Goal: Obtain resource: Download file/media

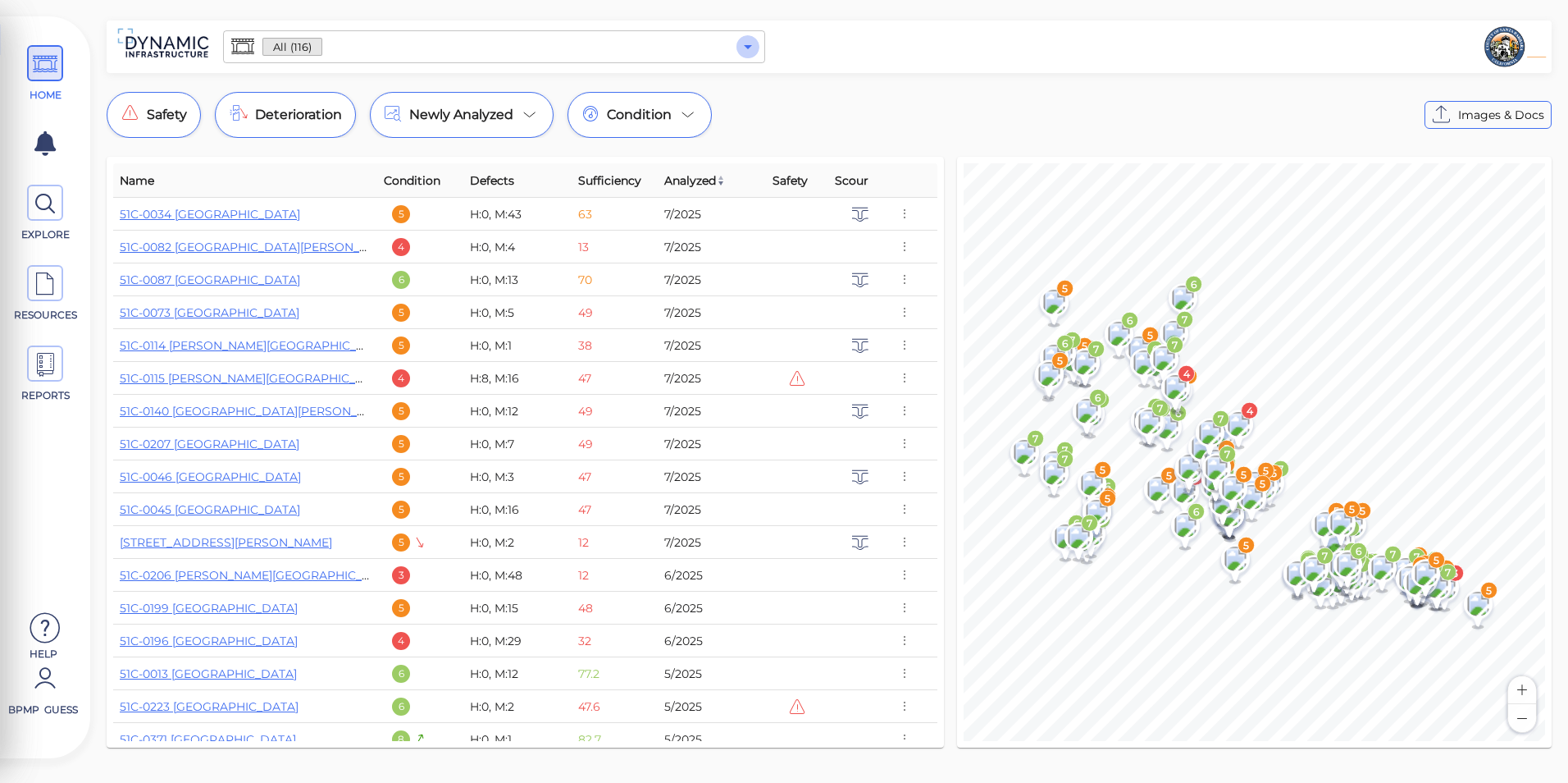
click at [742, 49] on icon "Open" at bounding box center [748, 46] width 19 height 19
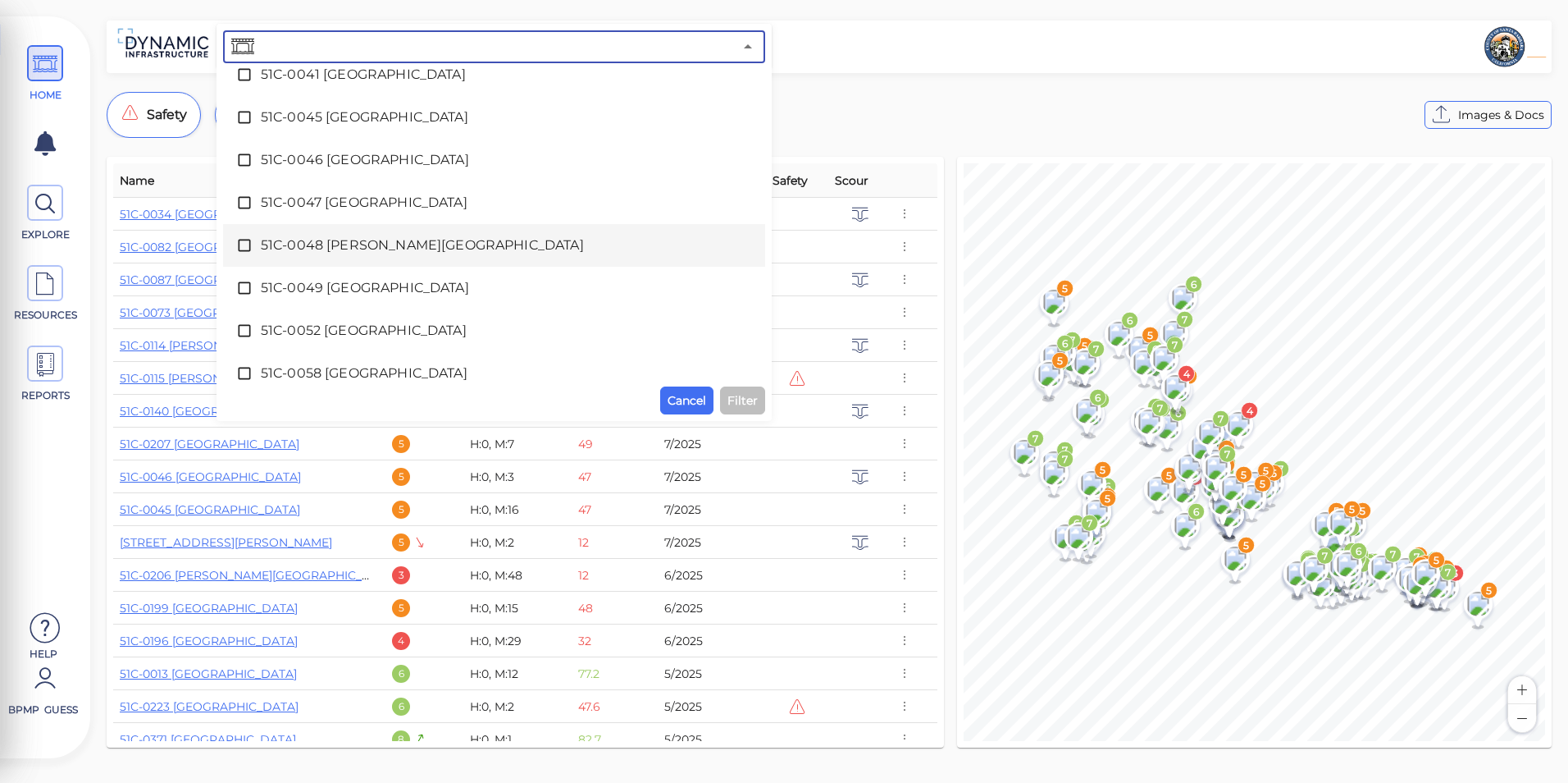
scroll to position [492, 0]
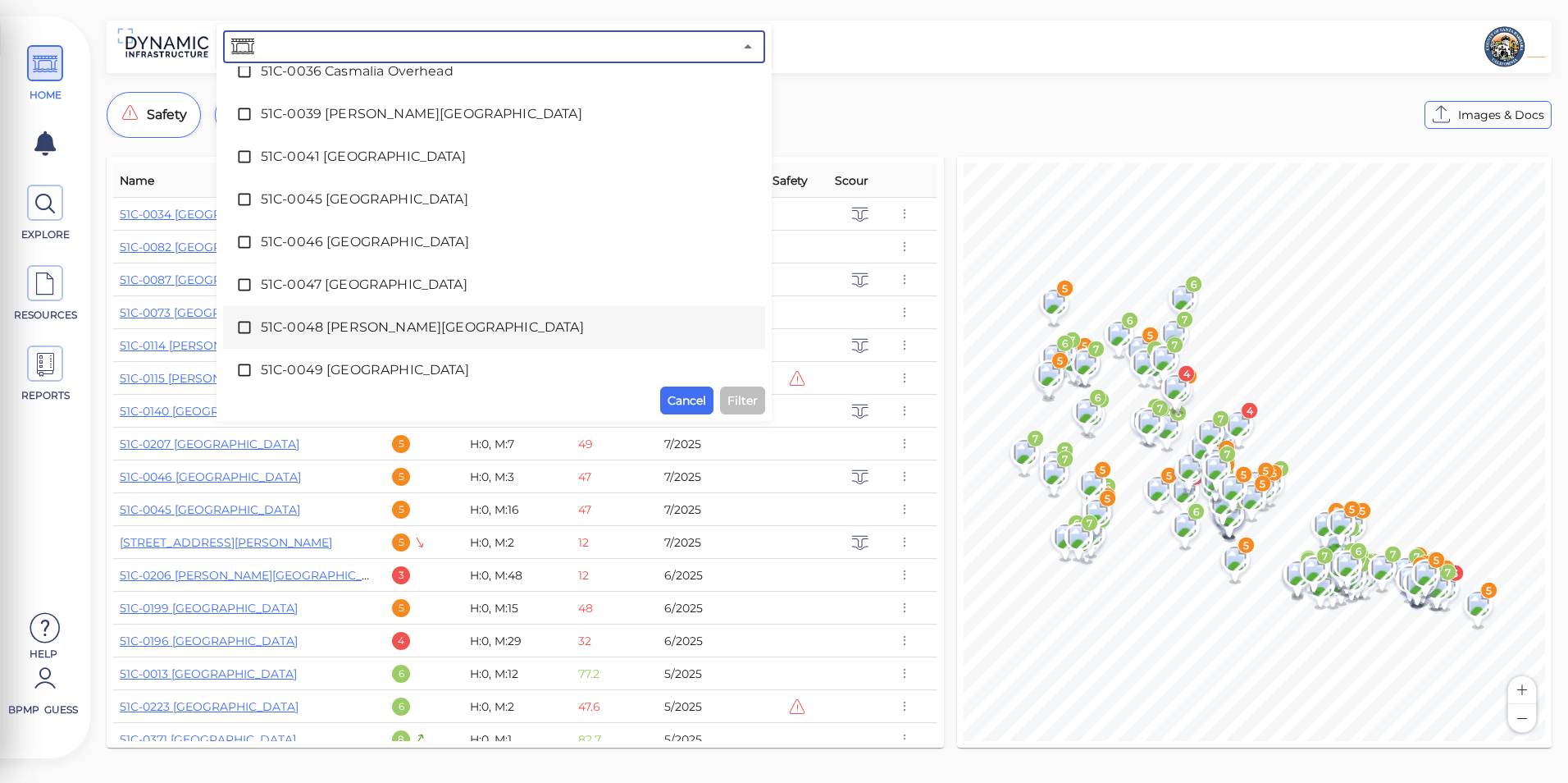
click at [418, 321] on span "51C-0048 [PERSON_NAME][GEOGRAPHIC_DATA]" at bounding box center [493, 327] width 466 height 19
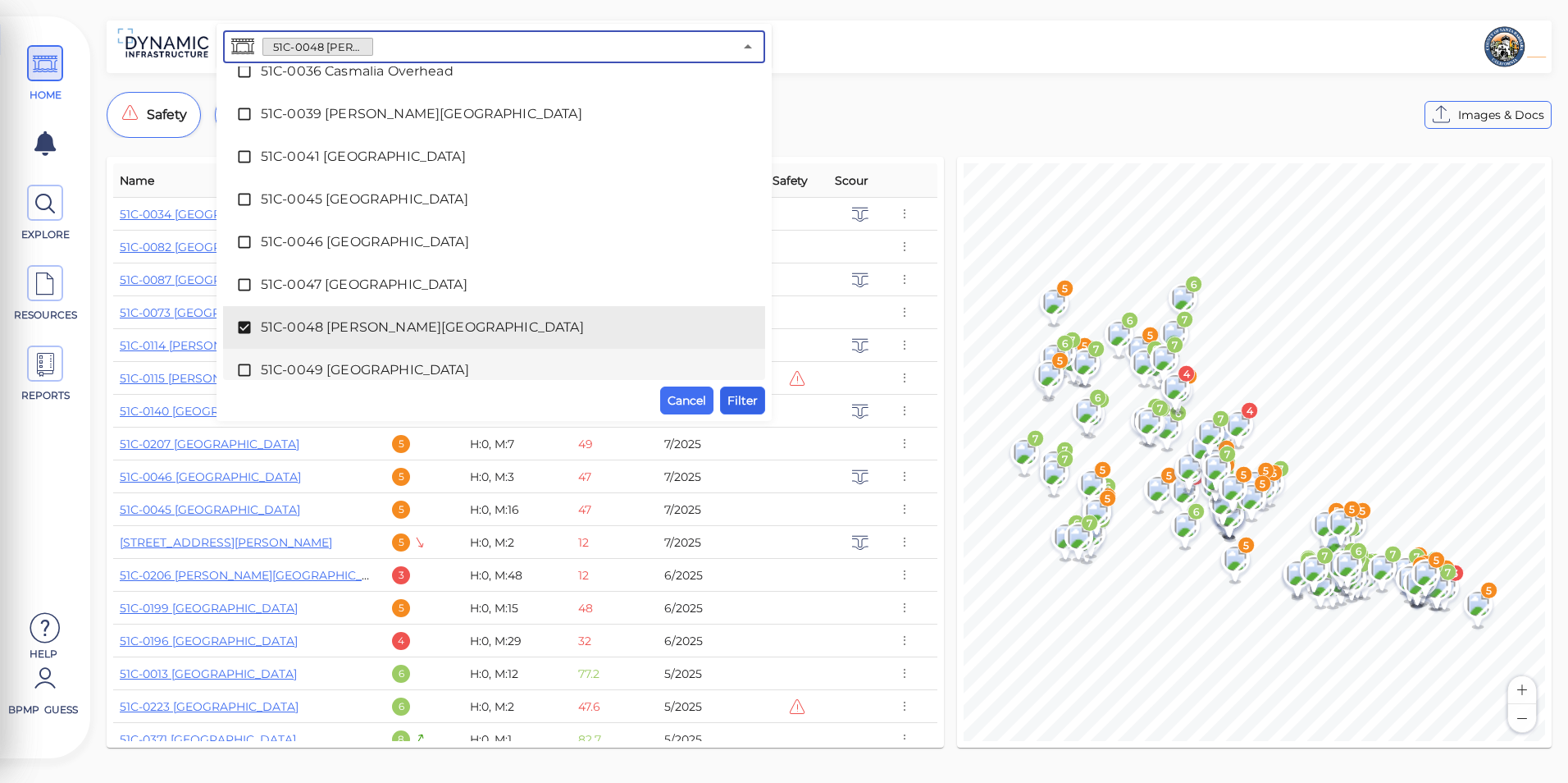
click at [739, 406] on span "Filter" at bounding box center [742, 400] width 30 height 19
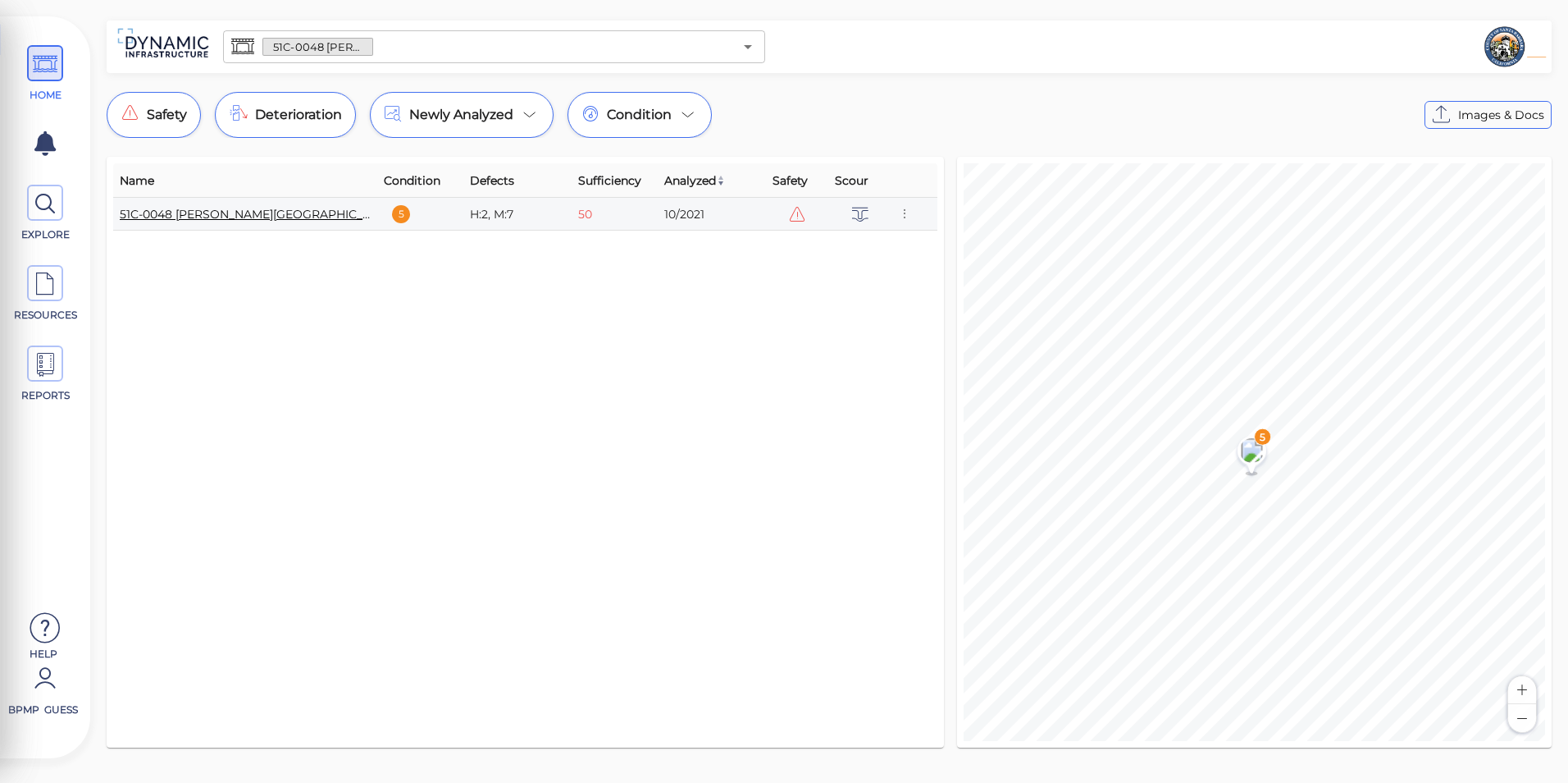
click at [207, 209] on link "51C-0048 [PERSON_NAME][GEOGRAPHIC_DATA]" at bounding box center [259, 213] width 279 height 14
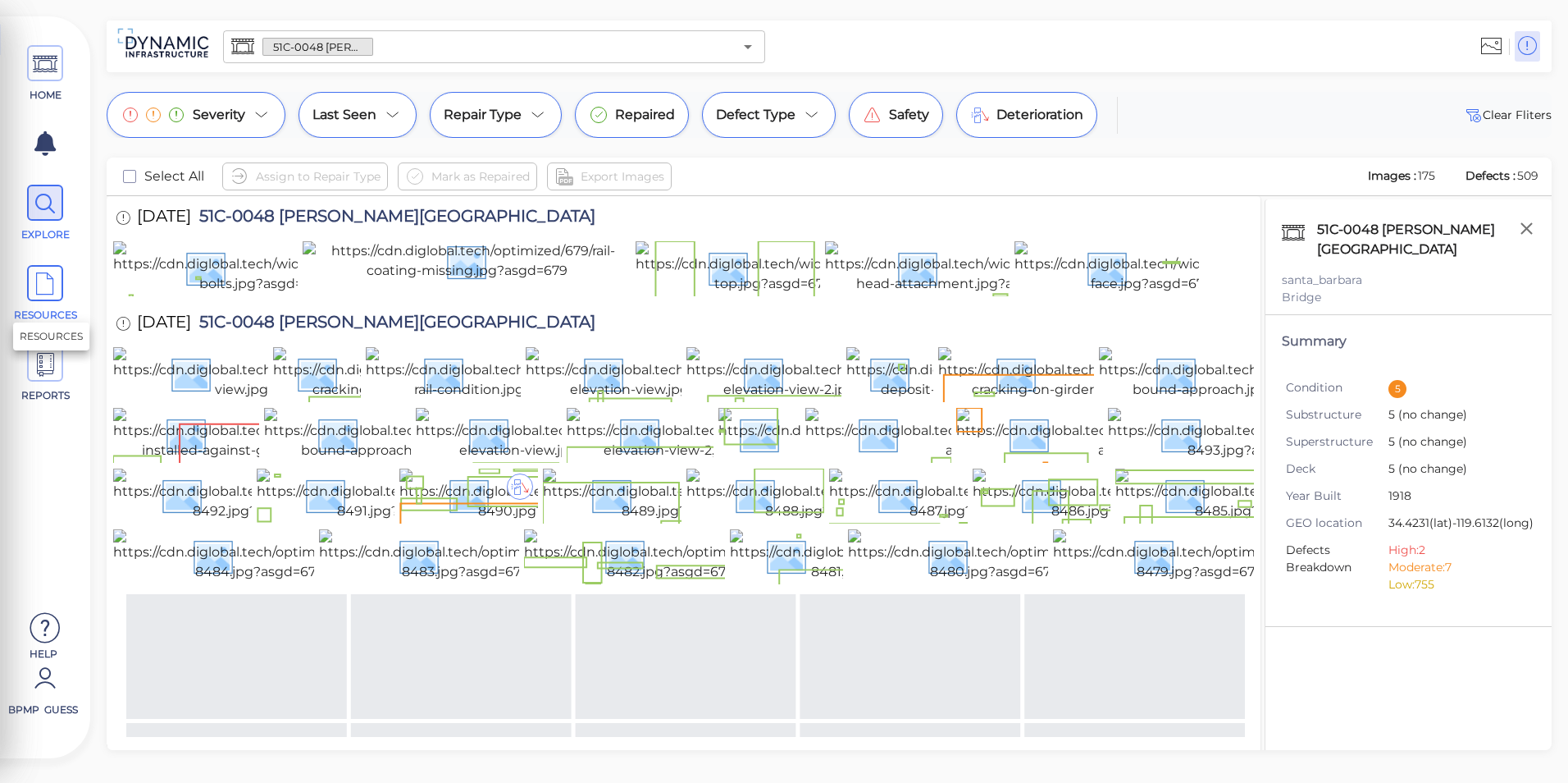
click at [25, 270] on span "RESOURCES" at bounding box center [44, 293] width 73 height 57
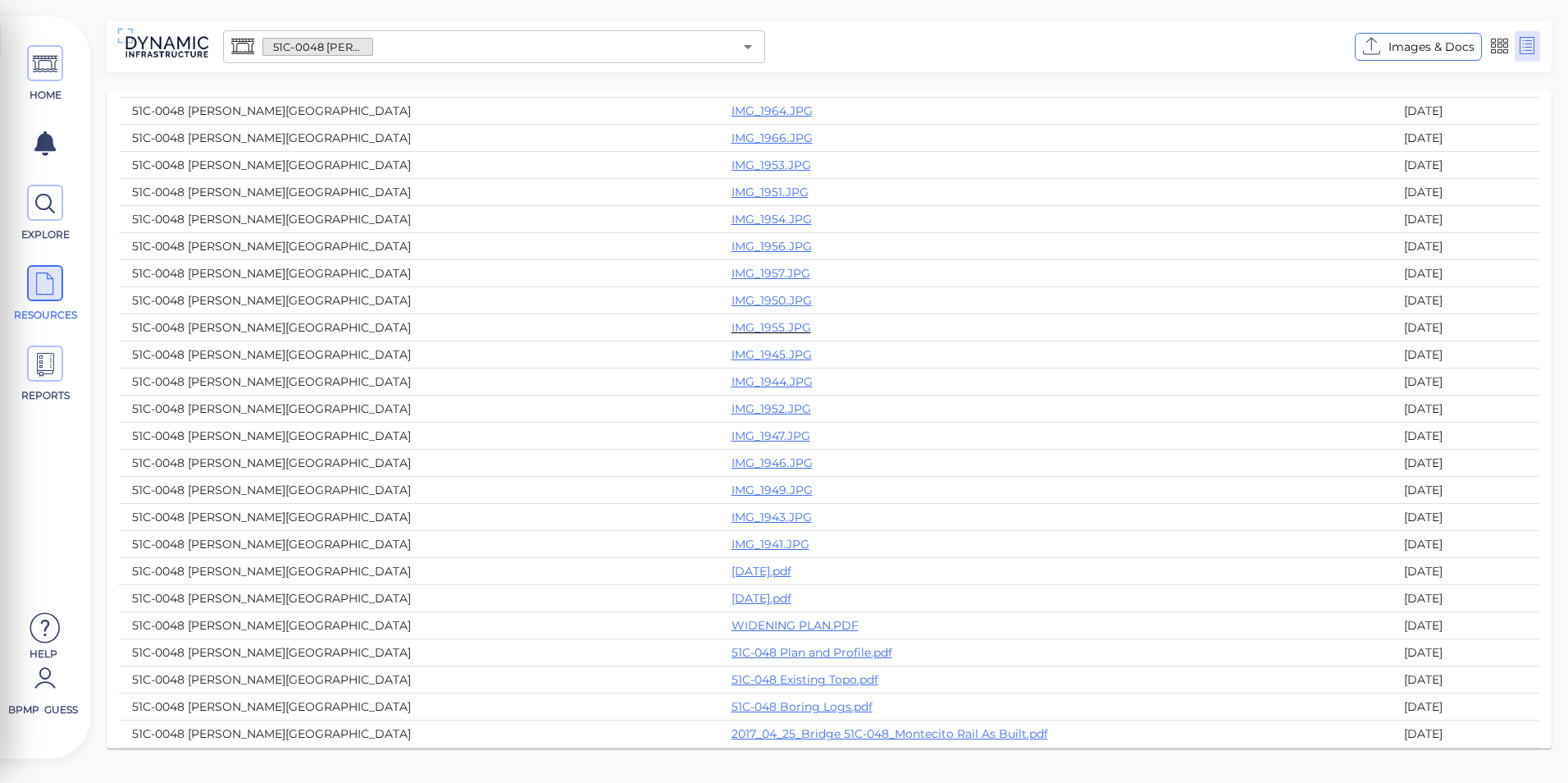
scroll to position [246, 0]
click at [731, 560] on link "[DATE].pdf" at bounding box center [761, 565] width 60 height 14
click at [731, 591] on link "[DATE].pdf" at bounding box center [761, 592] width 60 height 14
drag, startPoint x: 635, startPoint y: 589, endPoint x: 750, endPoint y: 45, distance: 556.0
click at [750, 45] on icon "Open" at bounding box center [748, 47] width 8 height 4
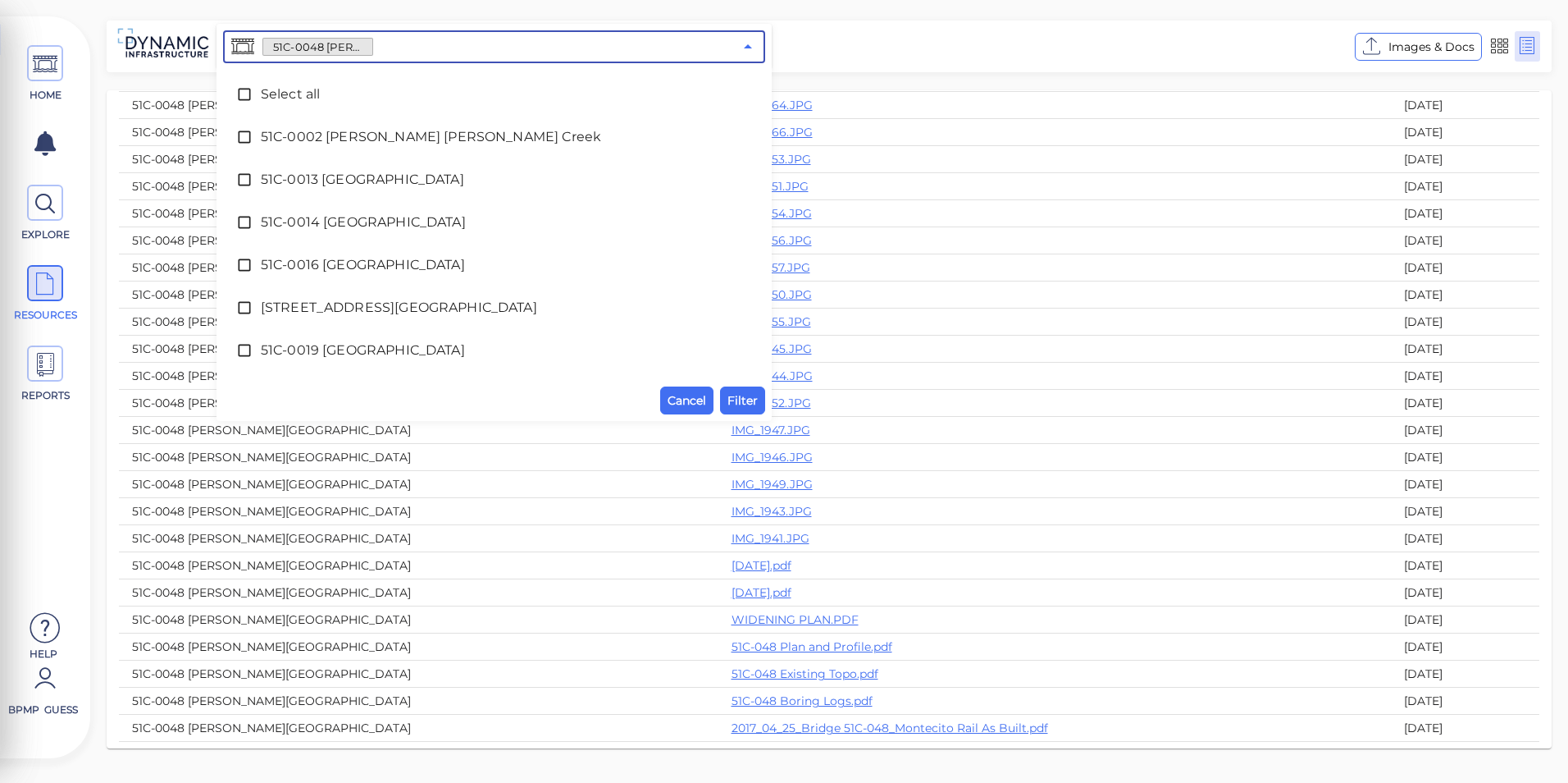
scroll to position [461, 0]
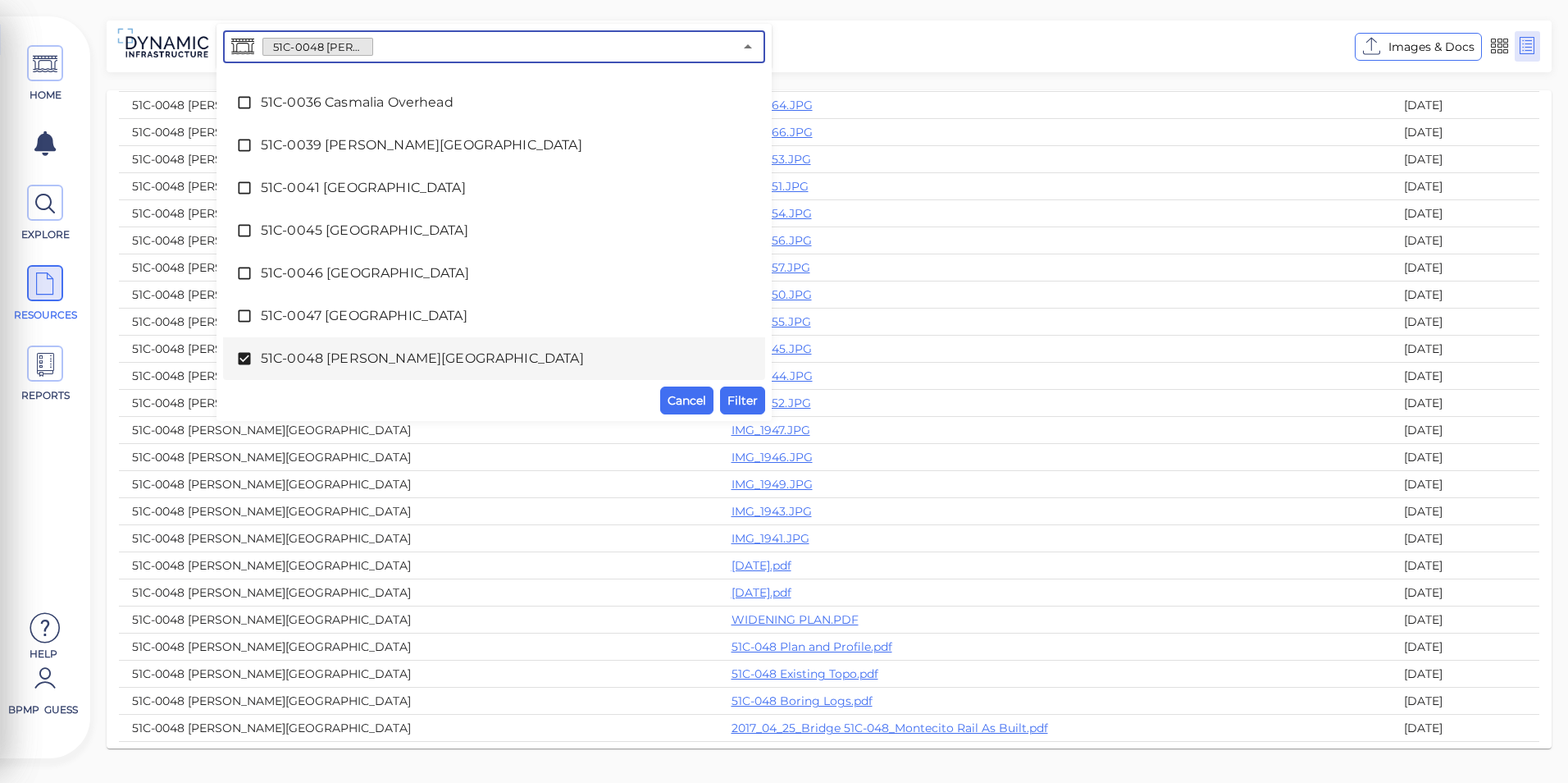
click at [491, 370] on div "51C-0048 [PERSON_NAME][GEOGRAPHIC_DATA]" at bounding box center [494, 358] width 515 height 33
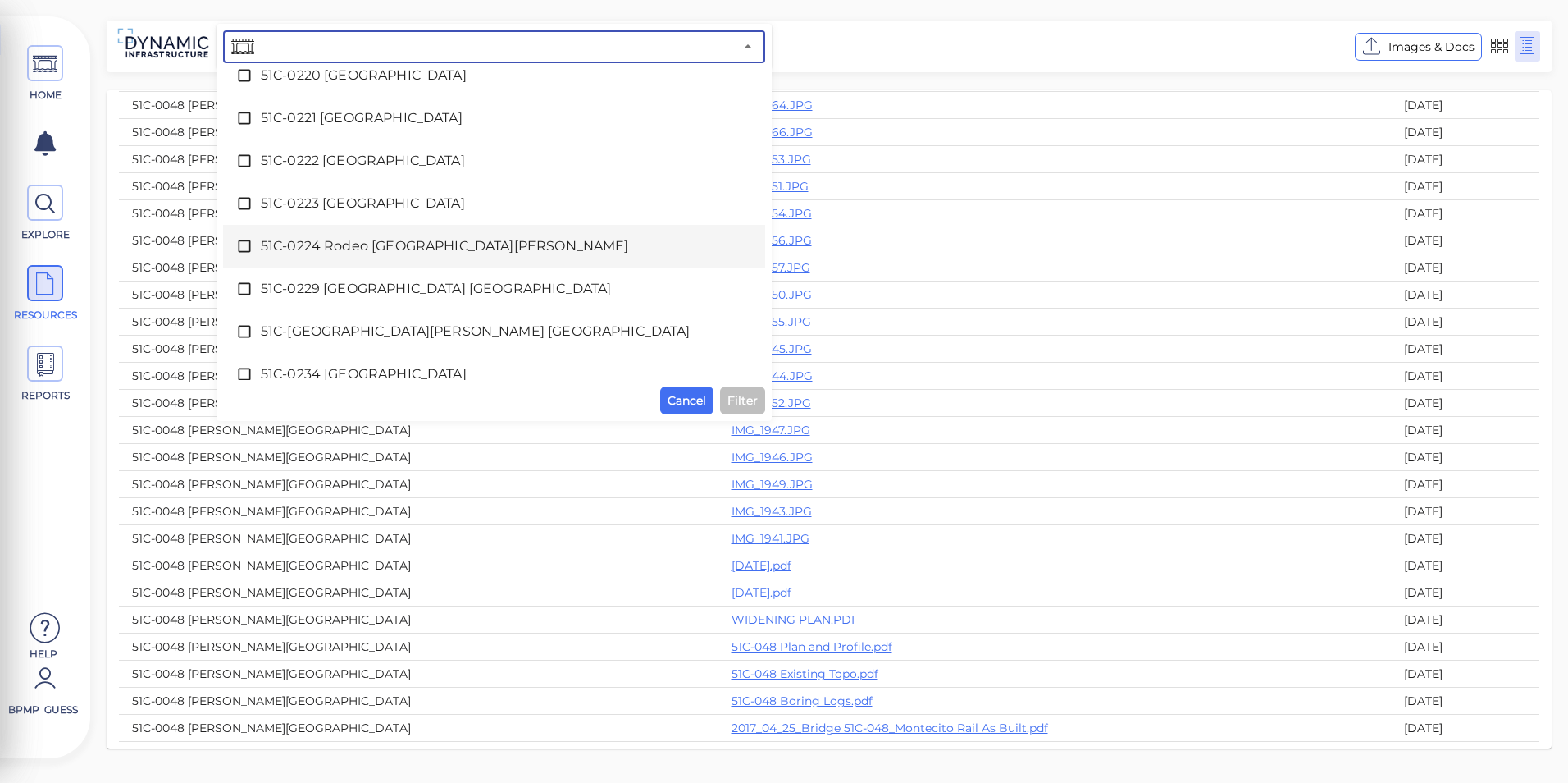
scroll to position [3333, 0]
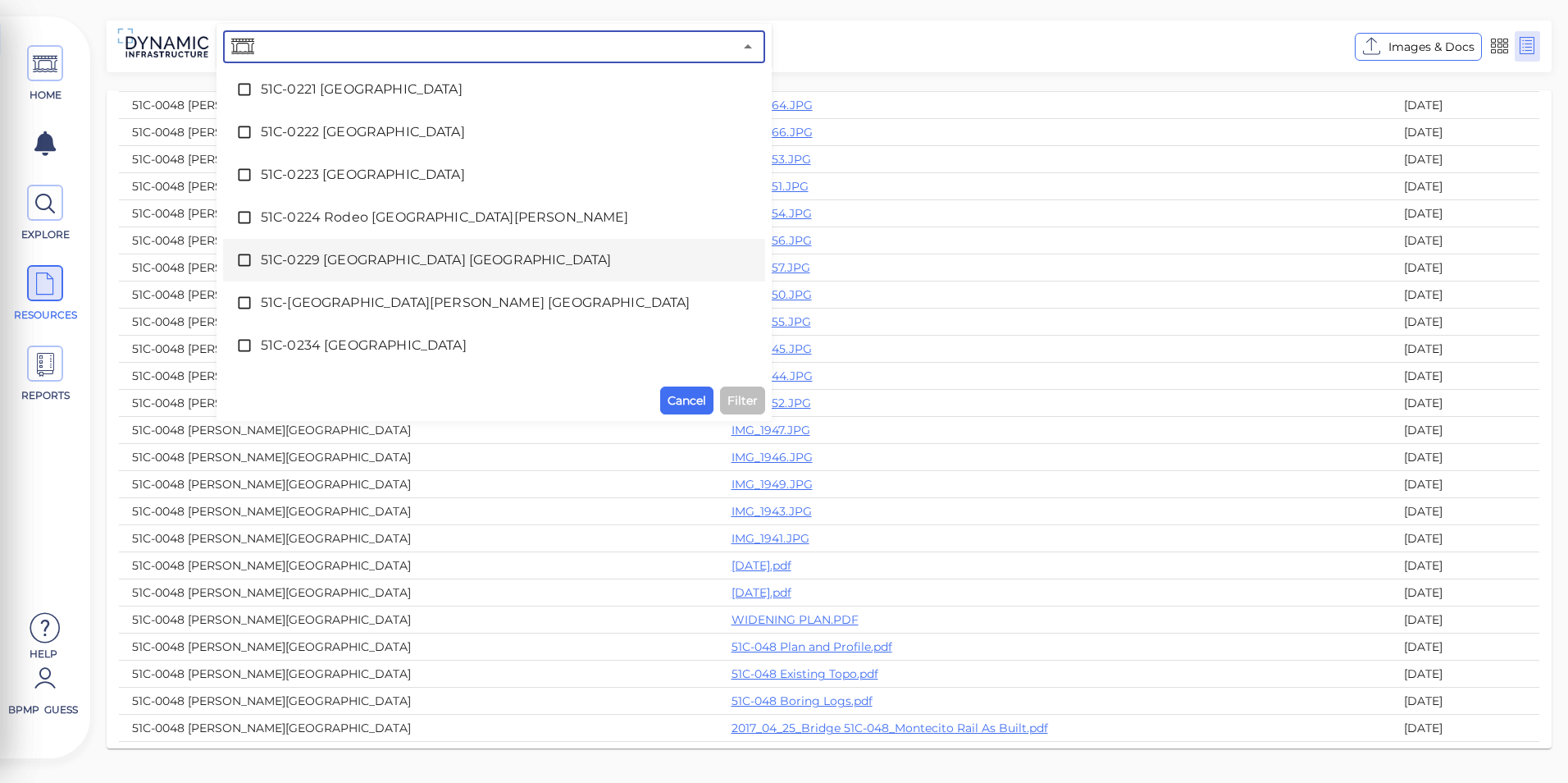
click at [488, 262] on span "51C-0229 [GEOGRAPHIC_DATA] [GEOGRAPHIC_DATA]" at bounding box center [493, 260] width 466 height 19
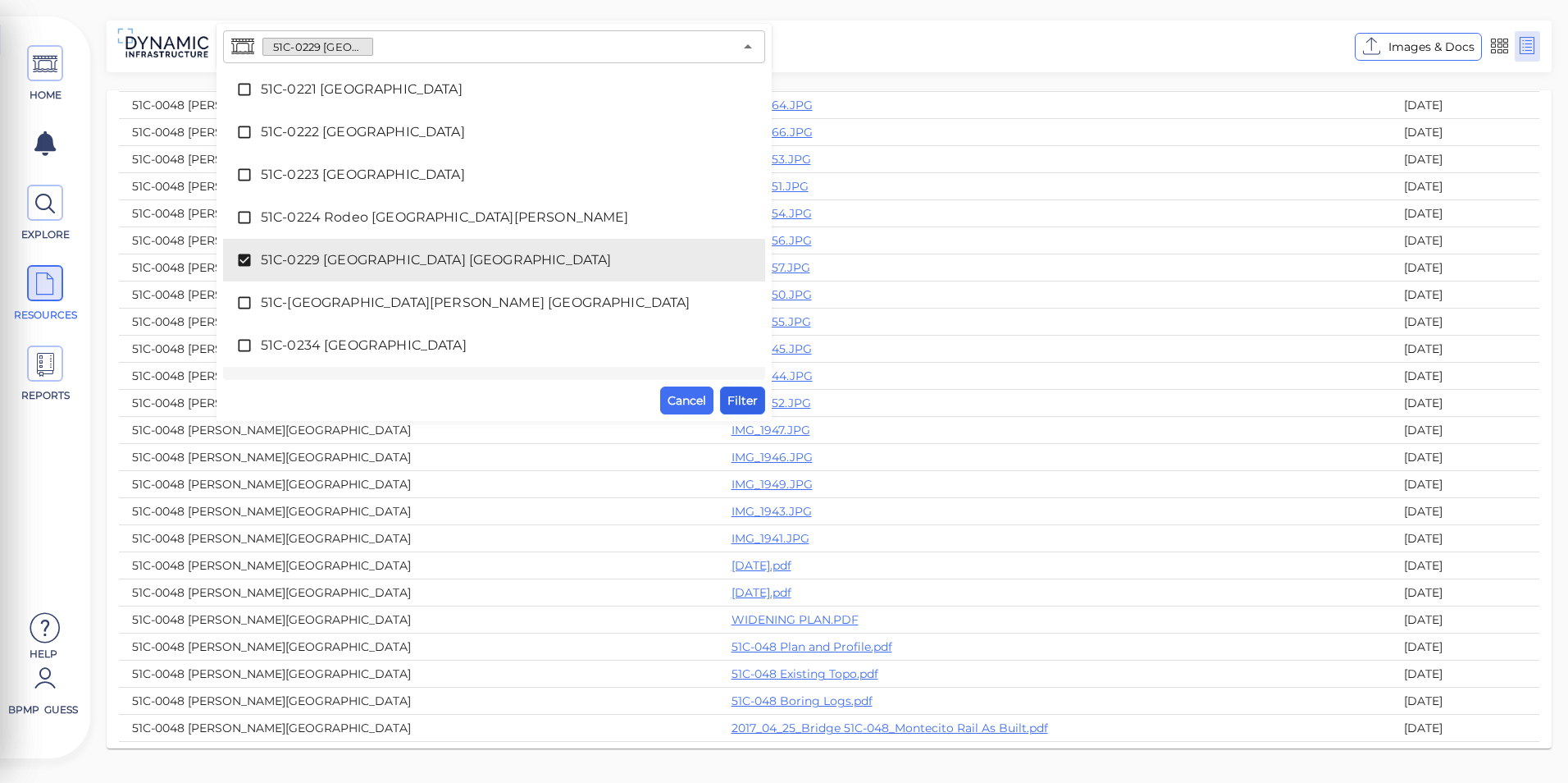
click at [743, 398] on span "Filter" at bounding box center [742, 400] width 30 height 19
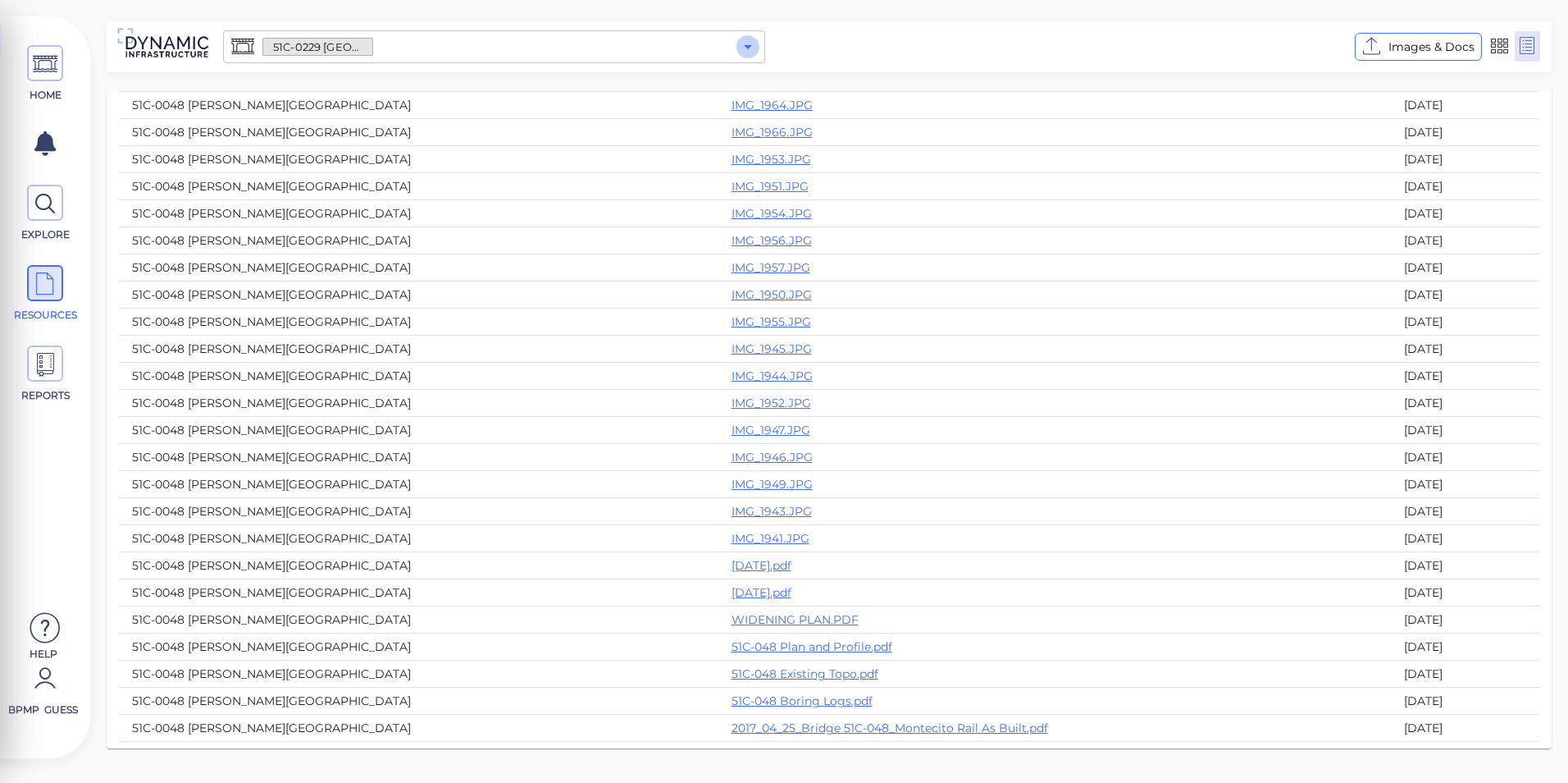
click at [747, 52] on icon "Open" at bounding box center [748, 46] width 19 height 19
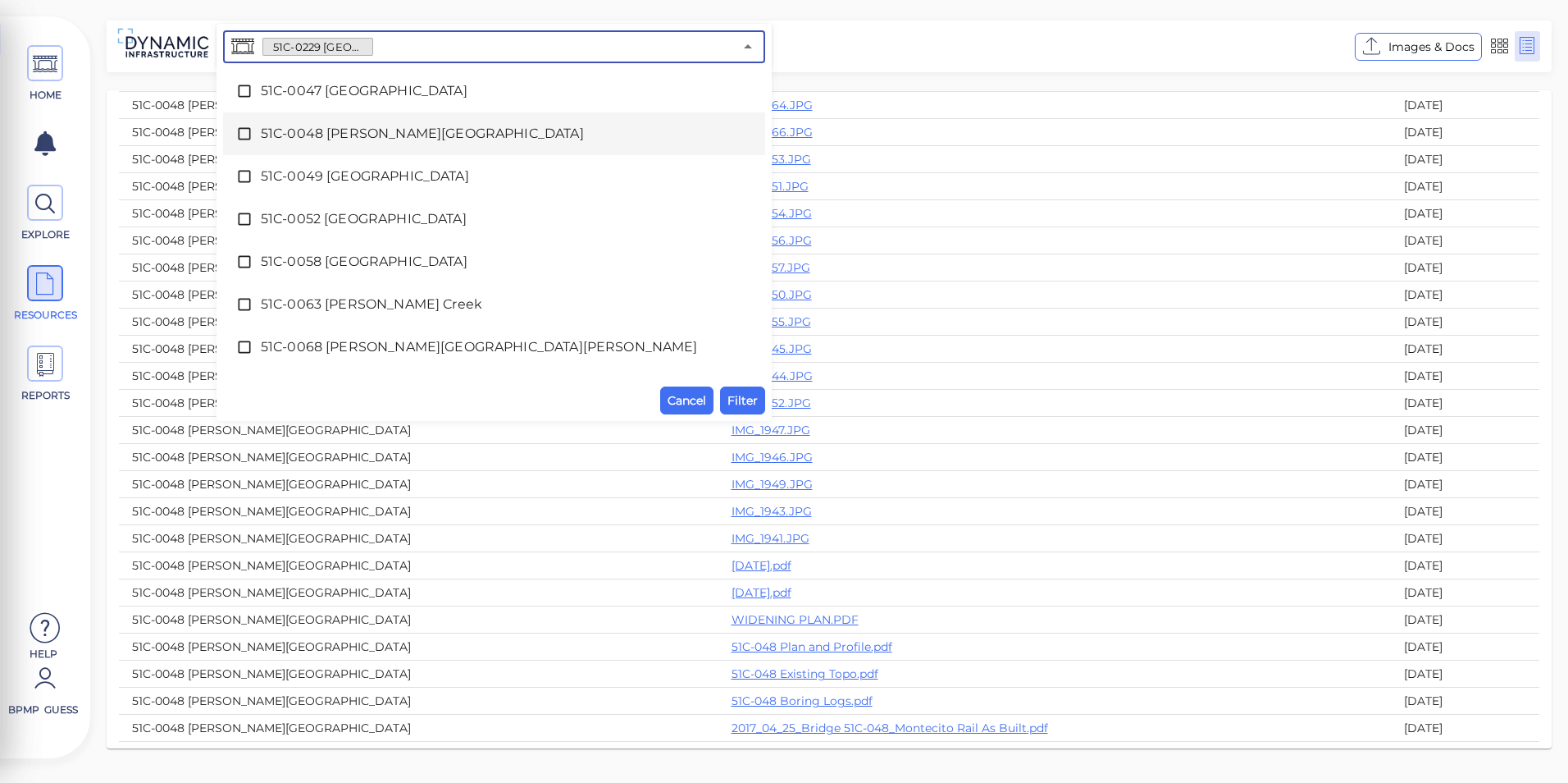
scroll to position [690, 0]
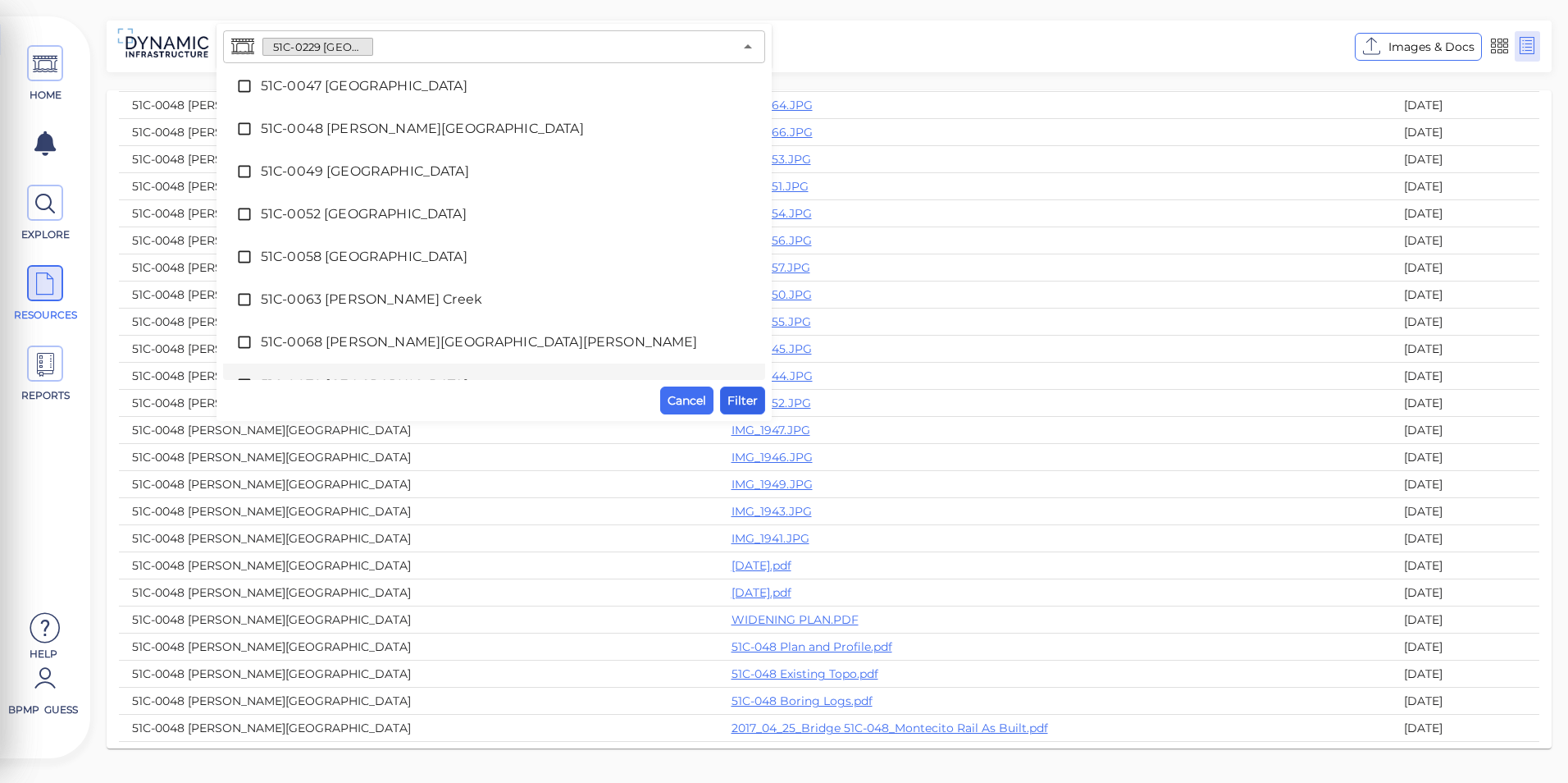
click at [739, 394] on span "Filter" at bounding box center [742, 400] width 30 height 19
